Goal: Task Accomplishment & Management: Use online tool/utility

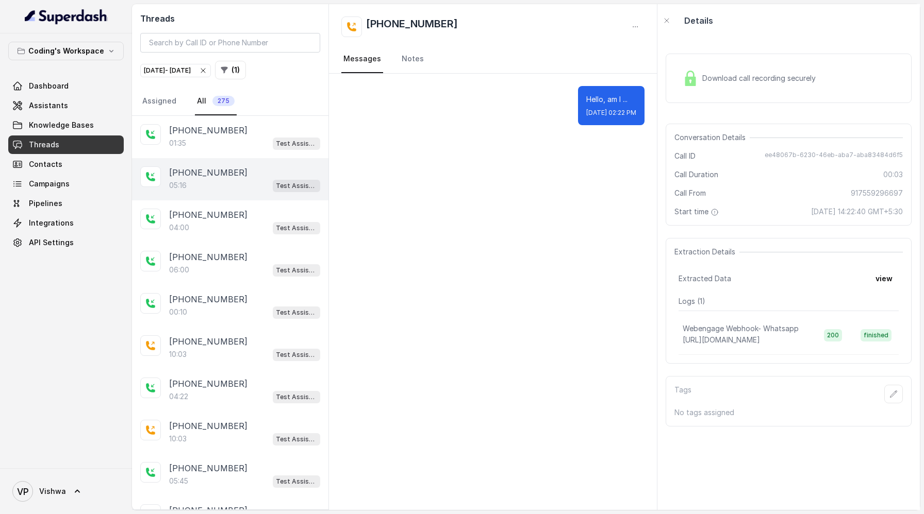
click at [218, 188] on div "05:16 Test Assistant- 2" at bounding box center [244, 185] width 151 height 13
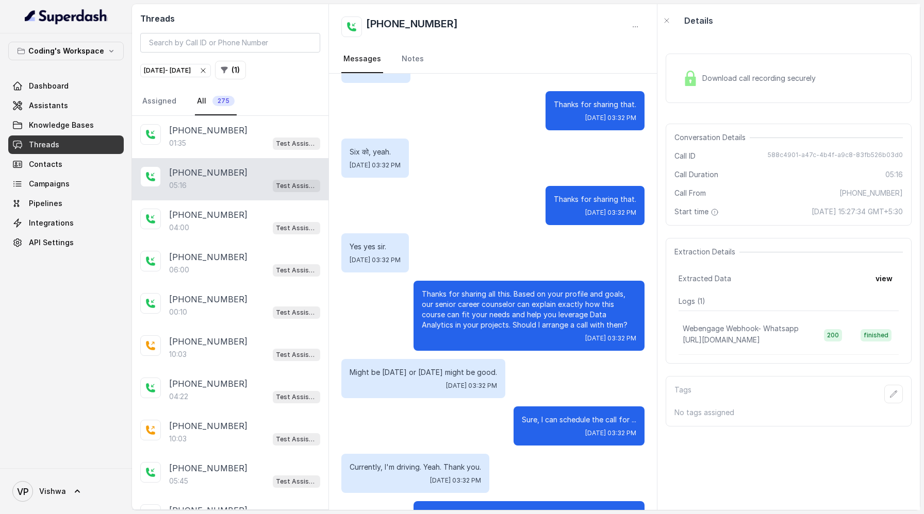
scroll to position [2322, 0]
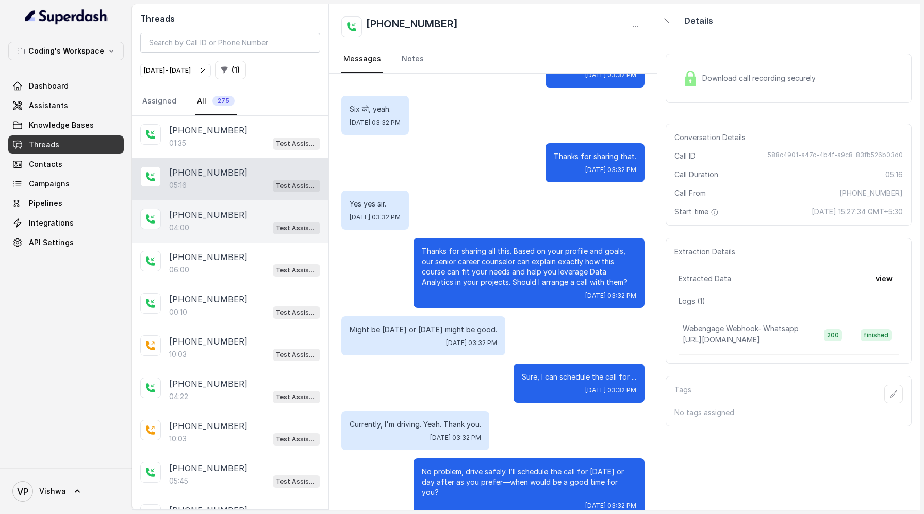
click at [229, 232] on div "04:00 Test Assistant- 2" at bounding box center [244, 227] width 151 height 13
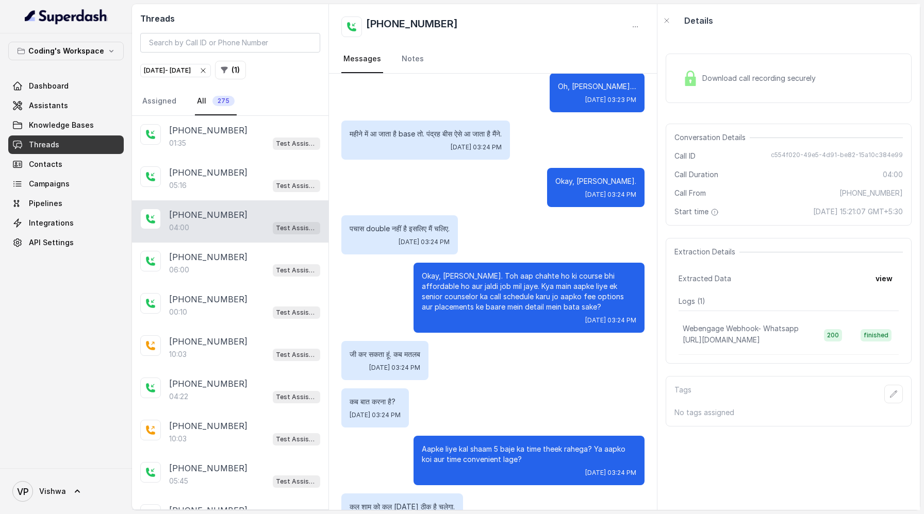
scroll to position [1436, 0]
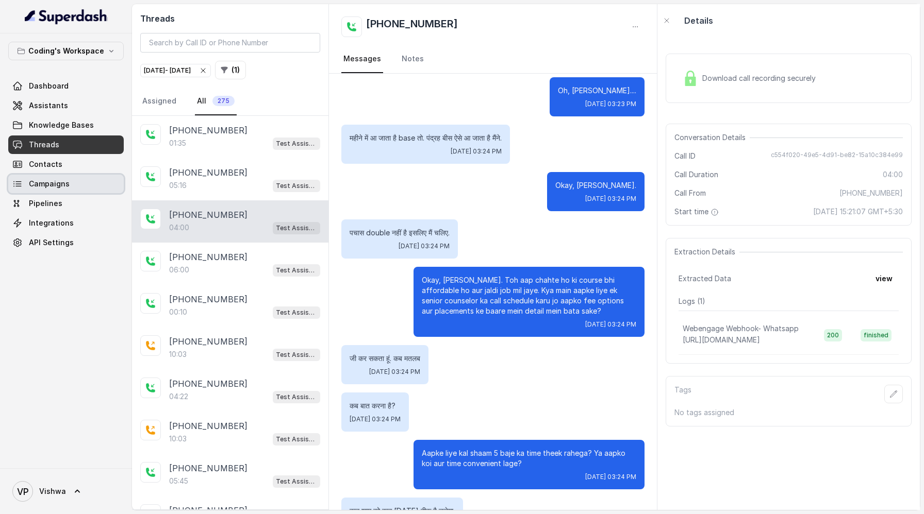
click at [44, 184] on span "Campaigns" at bounding box center [49, 184] width 41 height 10
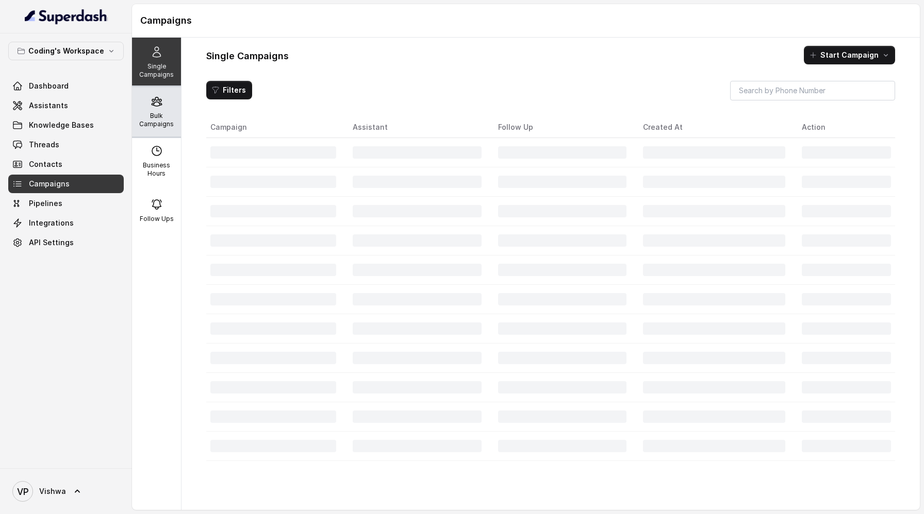
click at [149, 119] on p "Bulk Campaigns" at bounding box center [156, 120] width 41 height 16
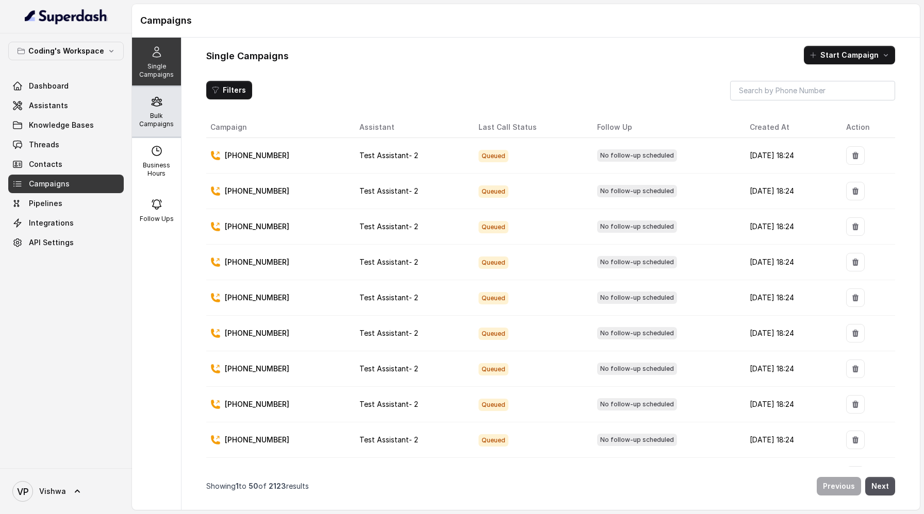
click at [158, 110] on div "Bulk Campaigns" at bounding box center [156, 111] width 49 height 49
click at [151, 115] on p "Bulk Campaigns" at bounding box center [156, 120] width 41 height 16
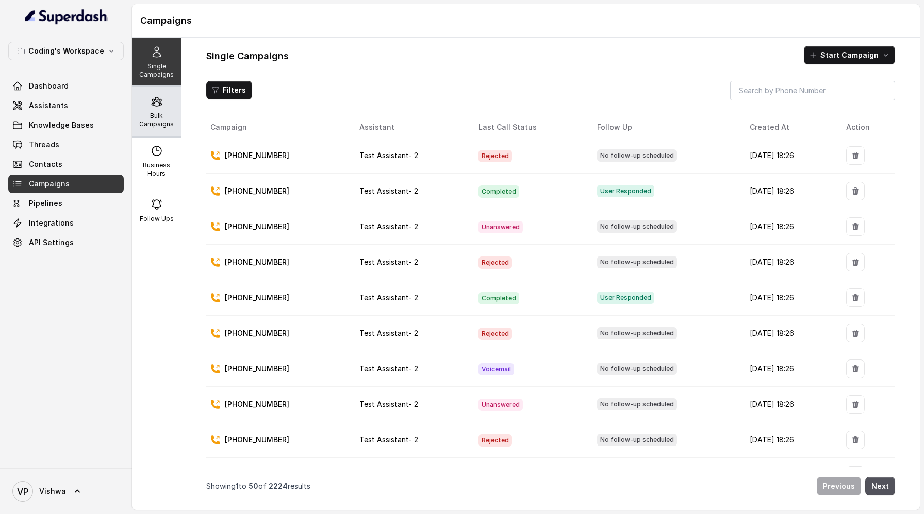
click at [159, 120] on p "Bulk Campaigns" at bounding box center [156, 120] width 41 height 16
click at [156, 114] on p "Bulk Campaigns" at bounding box center [156, 120] width 41 height 16
click at [169, 124] on p "Bulk Campaigns" at bounding box center [156, 120] width 41 height 16
